Goal: Task Accomplishment & Management: Manage account settings

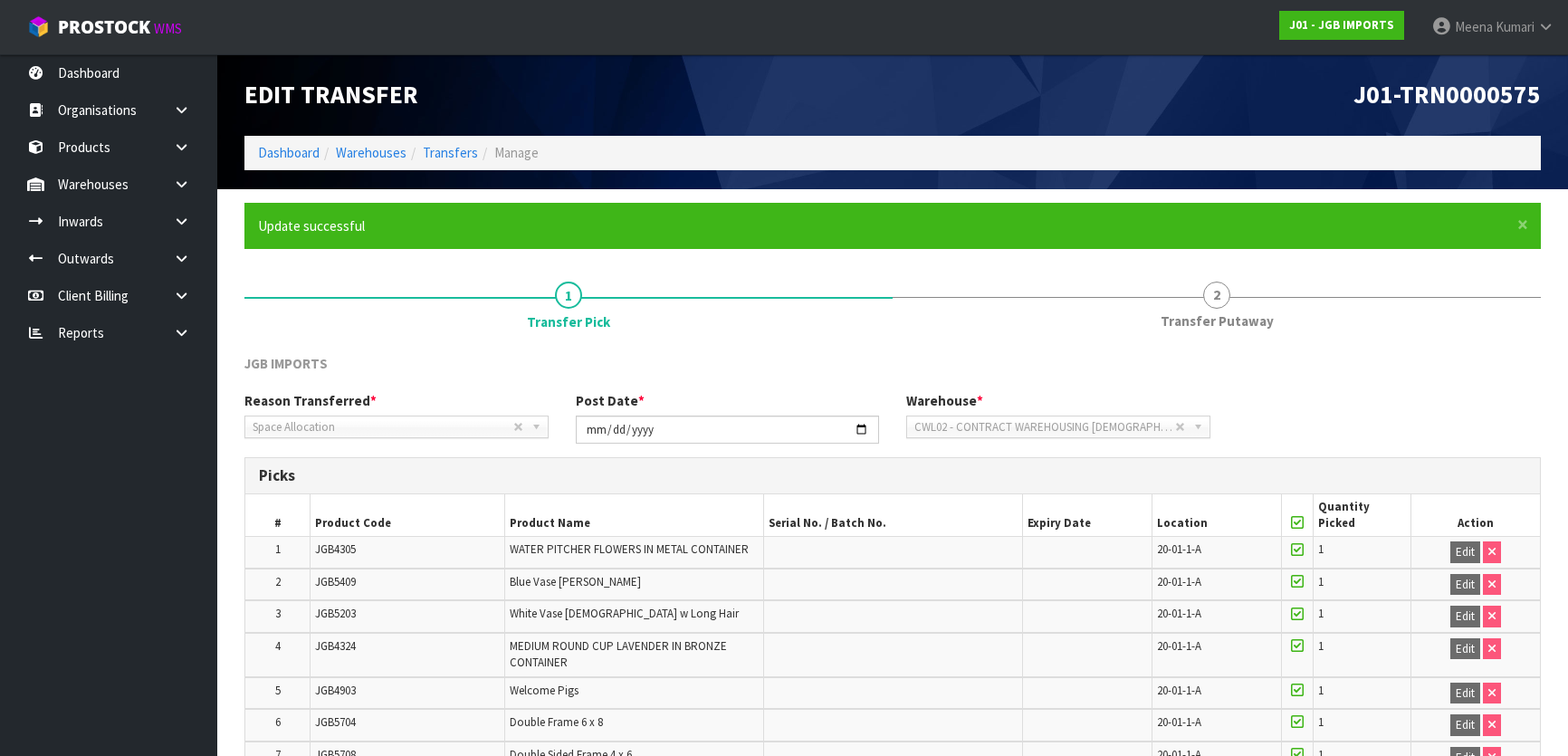
scroll to position [2840, 0]
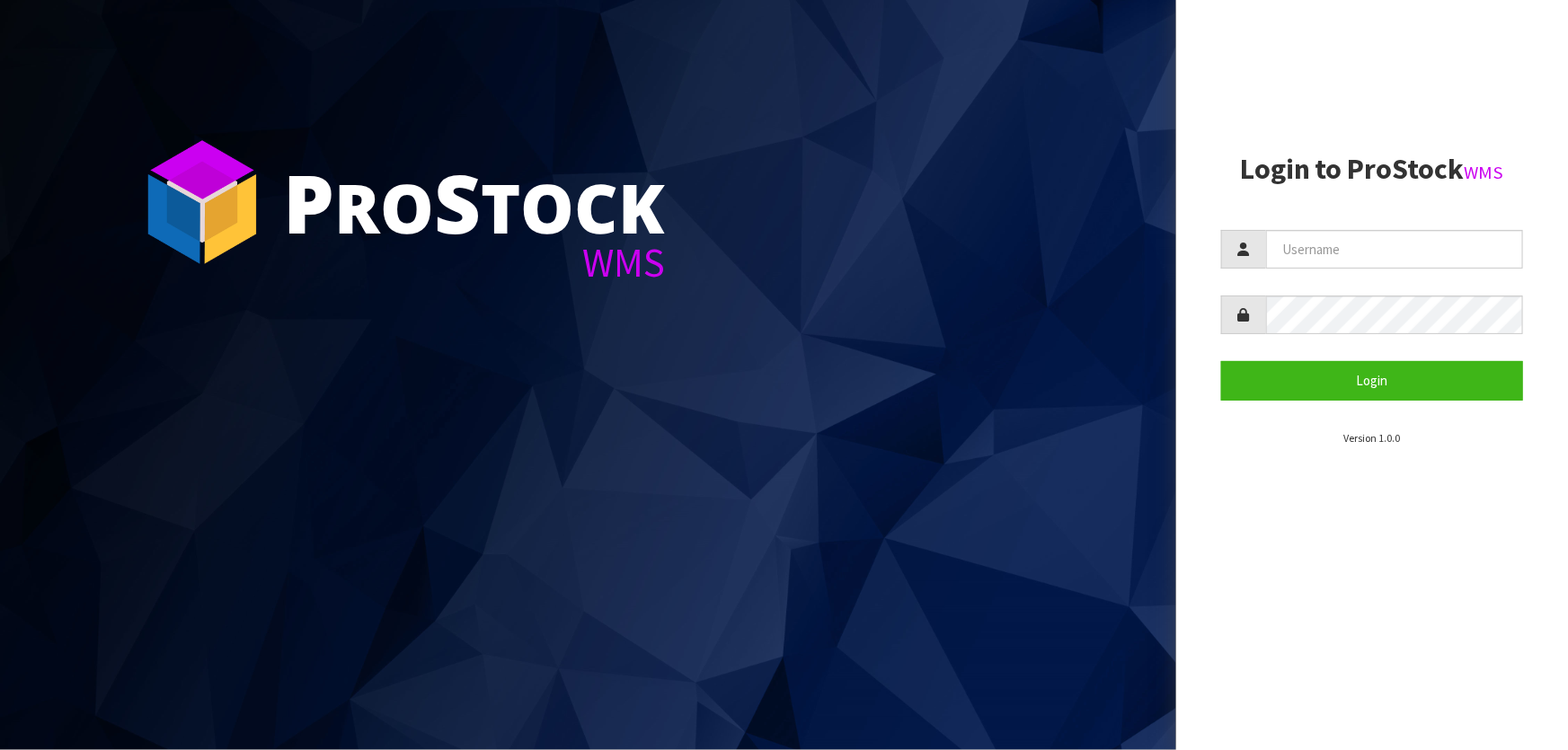
click at [1415, 246] on input "text" at bounding box center [1394, 249] width 257 height 39
type input "[PERSON_NAME]"
click at [1222, 361] on button "Login" at bounding box center [1372, 380] width 302 height 39
